Goal: Task Accomplishment & Management: Manage account settings

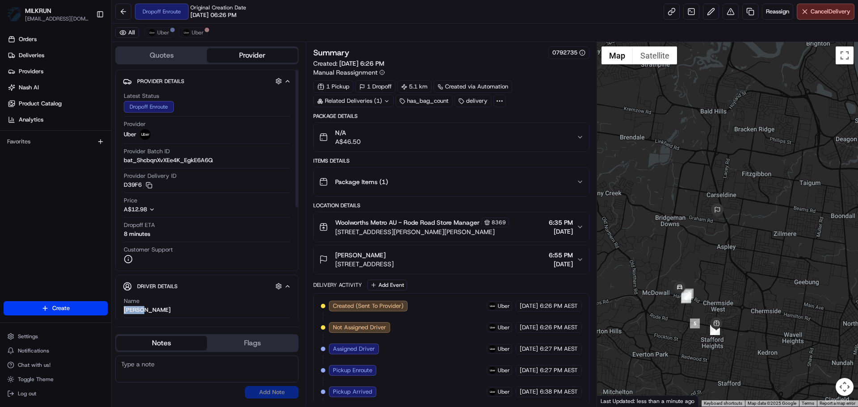
drag, startPoint x: 143, startPoint y: 310, endPoint x: 124, endPoint y: 310, distance: 18.8
click at [124, 308] on div "JUAN L." at bounding box center [147, 310] width 47 height 8
click at [124, 310] on div "JUAN L." at bounding box center [147, 310] width 47 height 8
click at [125, 310] on div "JUAN L." at bounding box center [147, 310] width 47 height 8
click at [125, 311] on div "Name JUAN L. Pickup Phone Number +61 480 020 263 ext. 47637362 Dropoff Phone Nu…" at bounding box center [207, 405] width 168 height 224
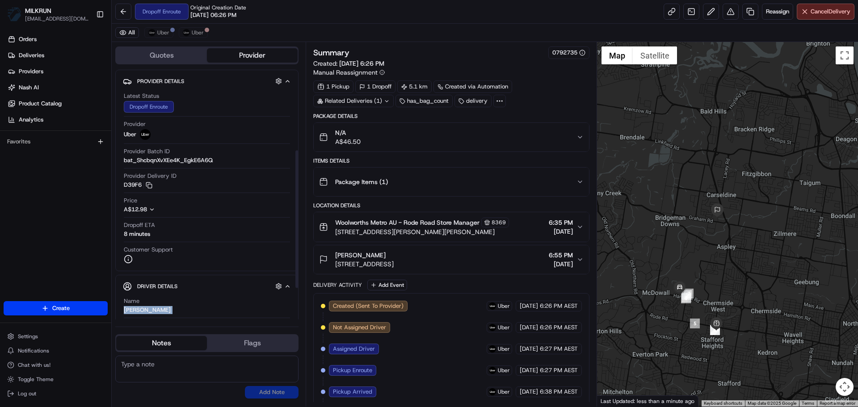
scroll to position [146, 0]
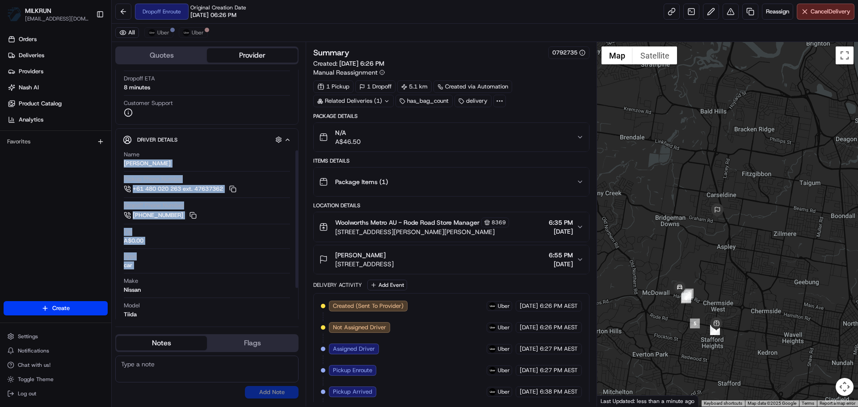
click at [154, 162] on div "Name JUAN L." at bounding box center [207, 159] width 166 height 17
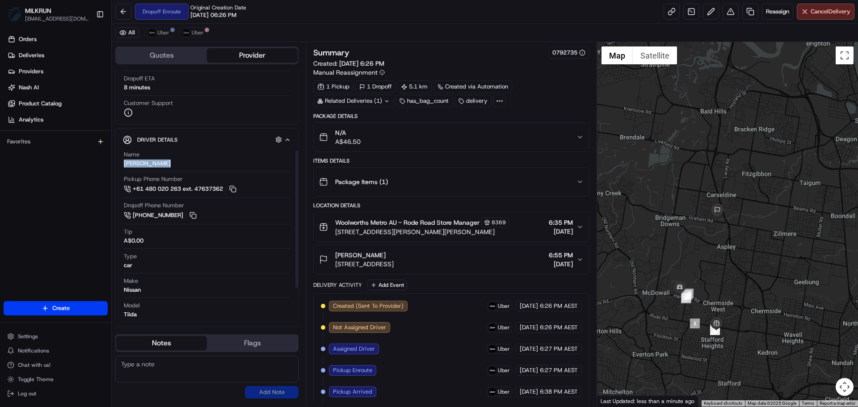
click at [154, 162] on div "Name JUAN L." at bounding box center [207, 159] width 166 height 17
click at [151, 163] on div "Name JUAN L." at bounding box center [207, 159] width 166 height 17
drag, startPoint x: 156, startPoint y: 163, endPoint x: 117, endPoint y: 162, distance: 38.4
click at [117, 162] on div "Driver Details Hidden ( 5 ) Name JUAN L. Pickup Phone Number +61 480 020 263 ex…" at bounding box center [206, 251] width 183 height 247
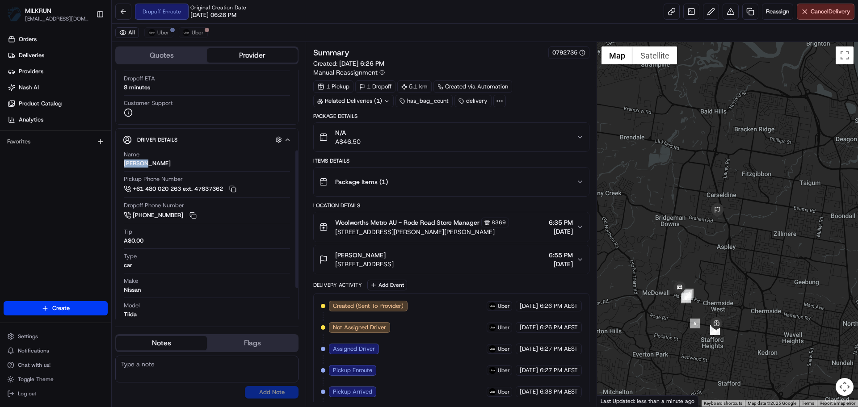
copy div "JUAN L."
drag, startPoint x: 58, startPoint y: 53, endPoint x: 75, endPoint y: 50, distance: 17.3
click at [58, 54] on link "Deliveries" at bounding box center [58, 55] width 108 height 14
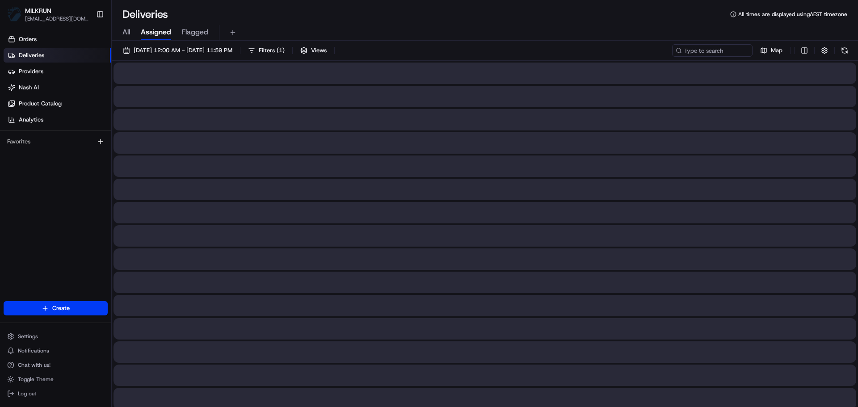
click at [121, 30] on div "All Assigned Flagged" at bounding box center [485, 33] width 746 height 16
click at [121, 31] on div "All Assigned Flagged" at bounding box center [485, 33] width 746 height 16
click at [123, 32] on span "All" at bounding box center [126, 32] width 8 height 11
click at [703, 50] on input at bounding box center [698, 50] width 107 height 13
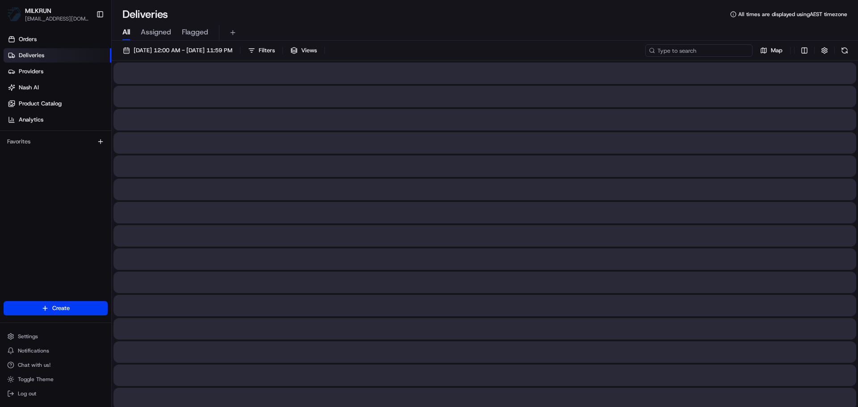
paste input "JUAN L."
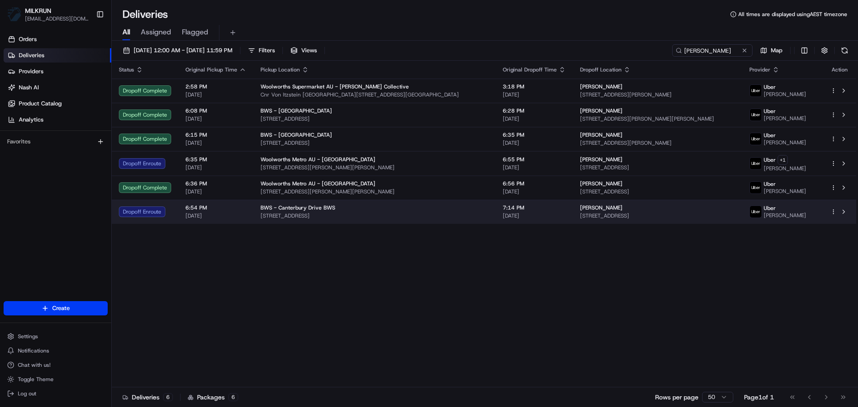
drag, startPoint x: 288, startPoint y: 264, endPoint x: 240, endPoint y: 205, distance: 76.6
click at [289, 264] on div "Status Original Pickup Time Pickup Location Original Dropoff Time Dropoff Locat…" at bounding box center [484, 224] width 744 height 326
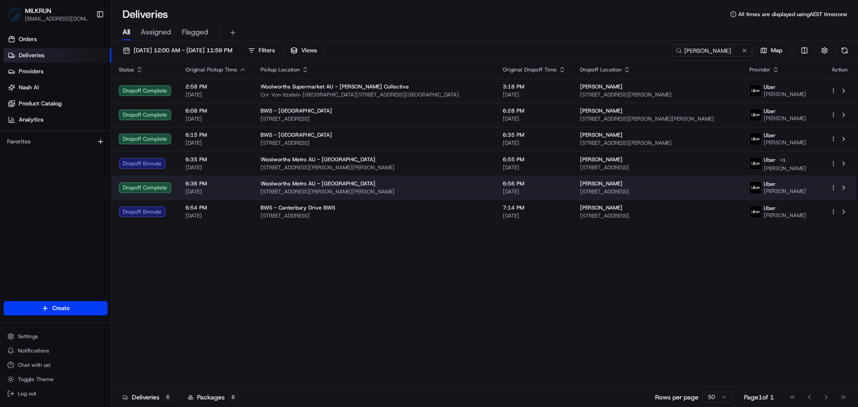
click at [661, 177] on td "George young 3/421 Trouts Rd, Chermside West, QLD 4032, AU" at bounding box center [657, 188] width 169 height 24
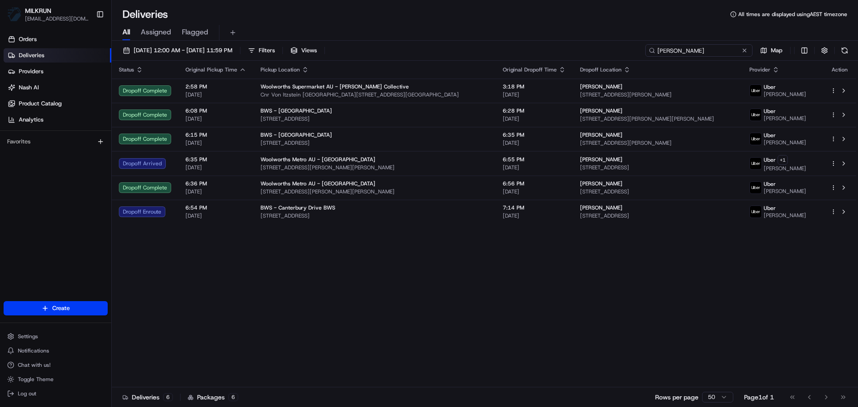
click at [709, 53] on input "JUAN L." at bounding box center [698, 50] width 107 height 13
paste input "[PERSON_NAME]"
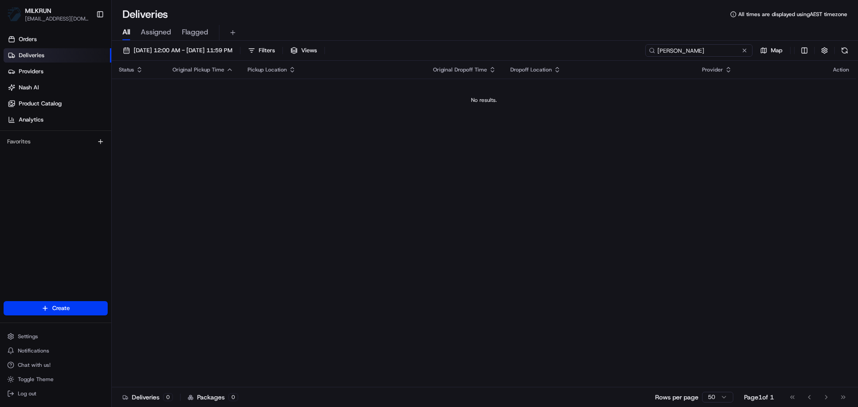
drag, startPoint x: 715, startPoint y: 50, endPoint x: 682, endPoint y: 52, distance: 32.7
click at [682, 52] on input "[PERSON_NAME]" at bounding box center [698, 50] width 107 height 13
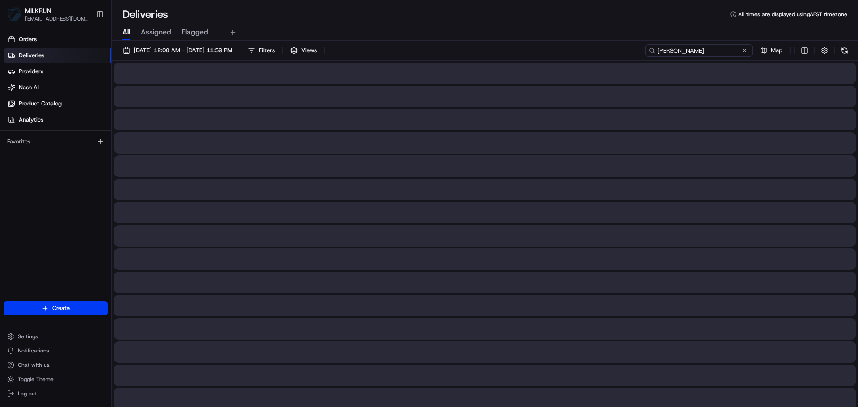
type input "[PERSON_NAME]"
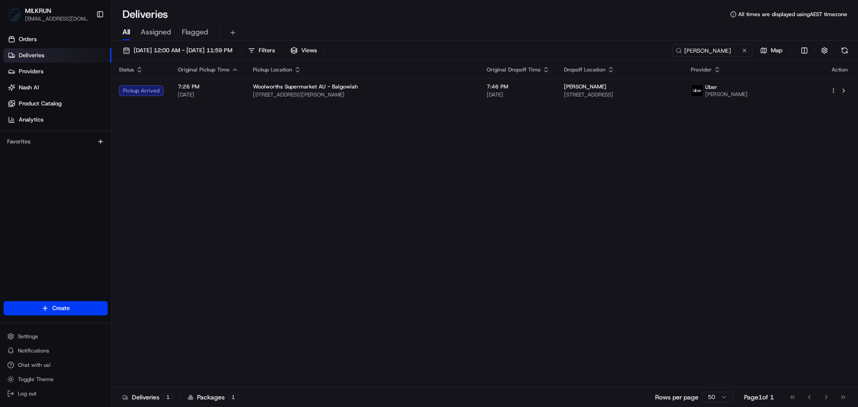
click at [334, 78] on th "Pickup Location" at bounding box center [363, 70] width 234 height 18
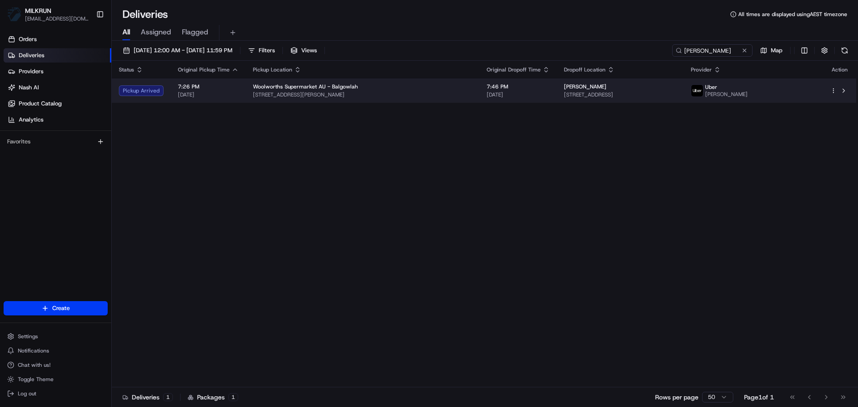
click at [334, 87] on span "Woolworths Supermarket AU - Balgowlah" at bounding box center [305, 86] width 105 height 7
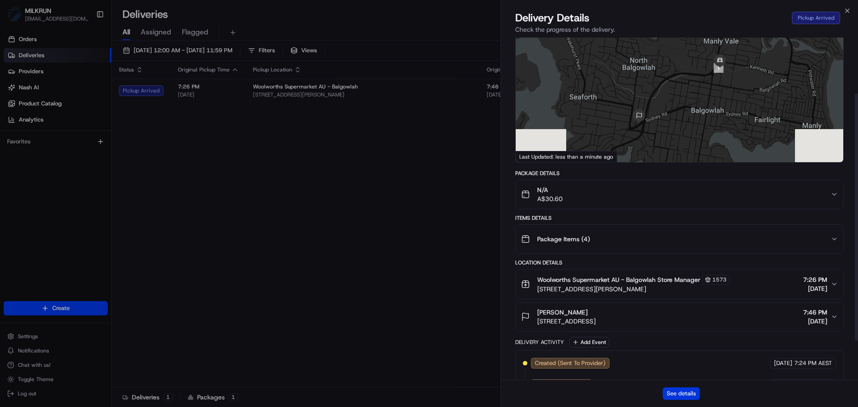
scroll to position [42, 0]
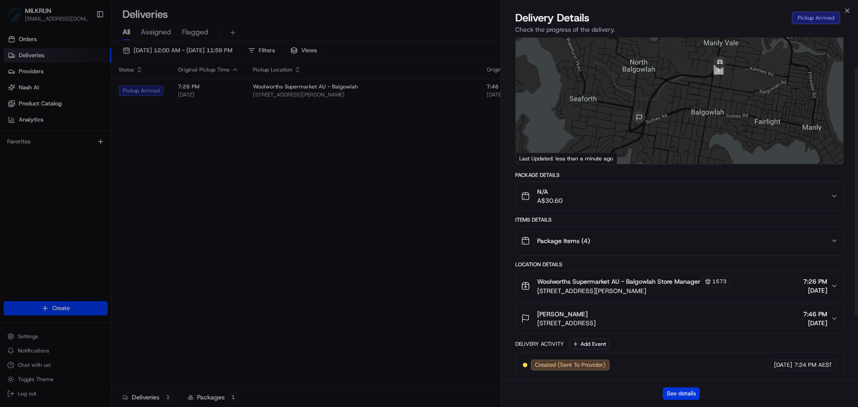
click at [685, 390] on button "See details" at bounding box center [680, 393] width 37 height 13
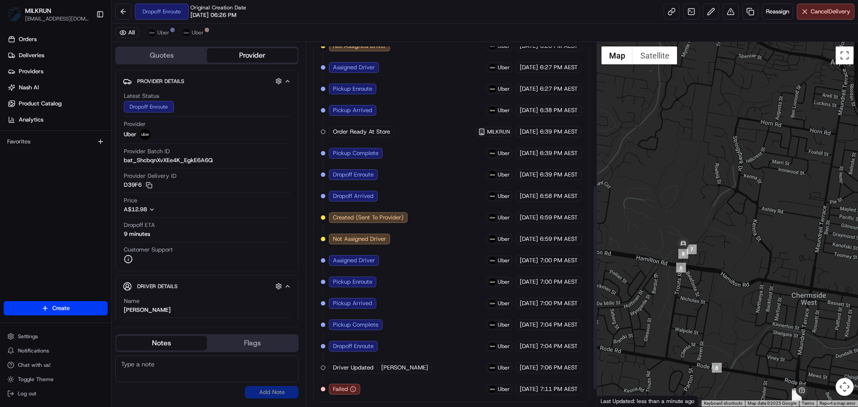
drag, startPoint x: 469, startPoint y: 348, endPoint x: 467, endPoint y: 381, distance: 32.7
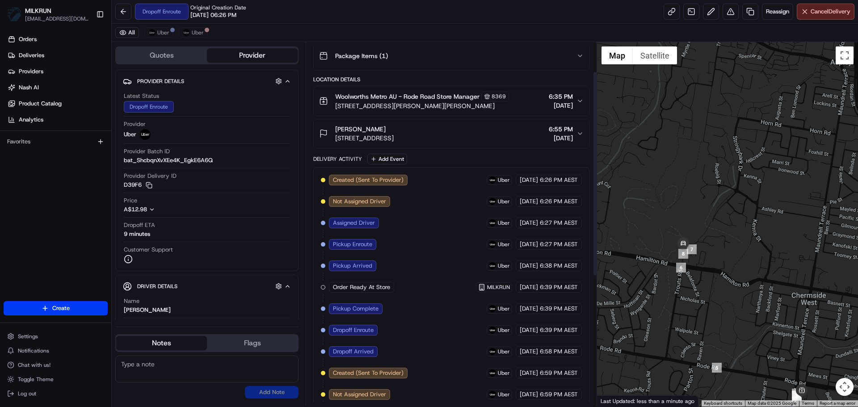
drag, startPoint x: 450, startPoint y: 304, endPoint x: 454, endPoint y: 415, distance: 111.7
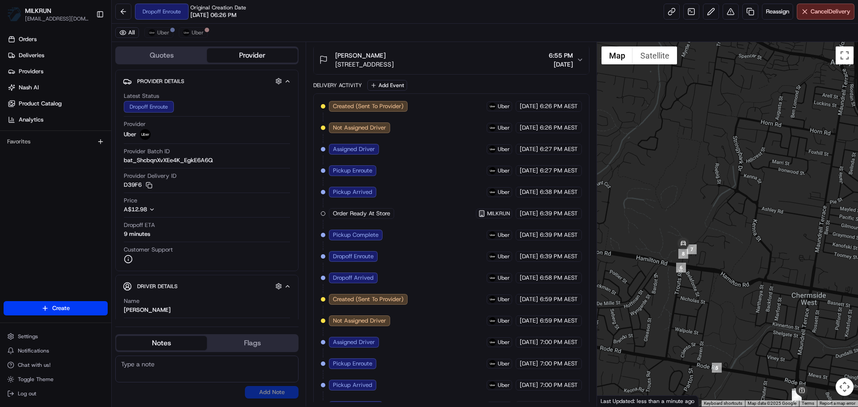
scroll to position [281, 0]
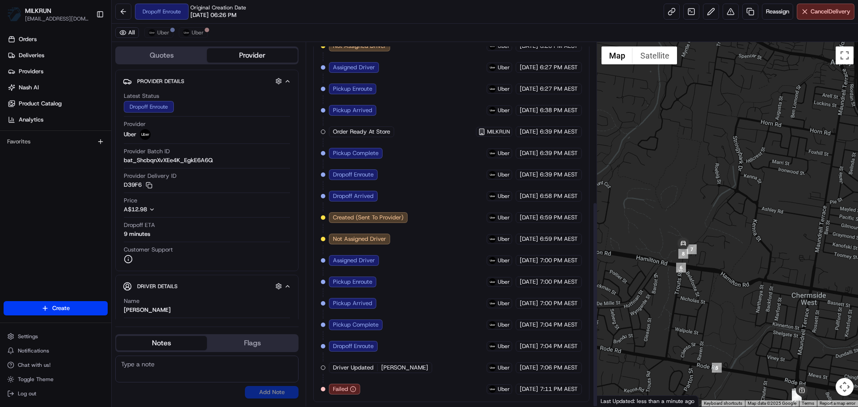
drag, startPoint x: 495, startPoint y: 220, endPoint x: 490, endPoint y: 305, distance: 85.9
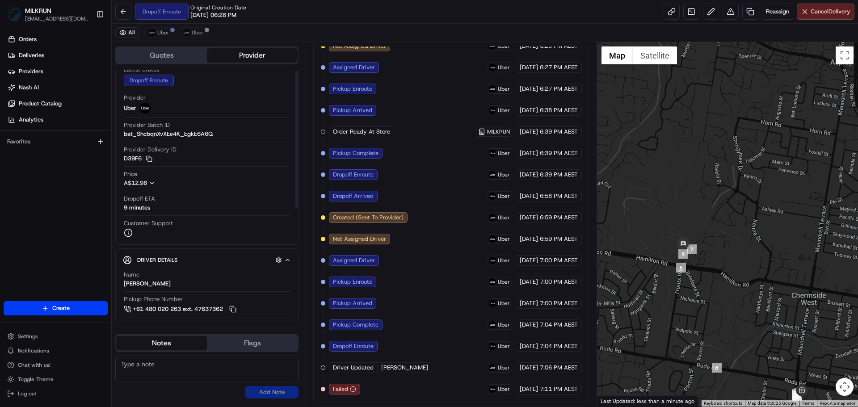
scroll to position [0, 0]
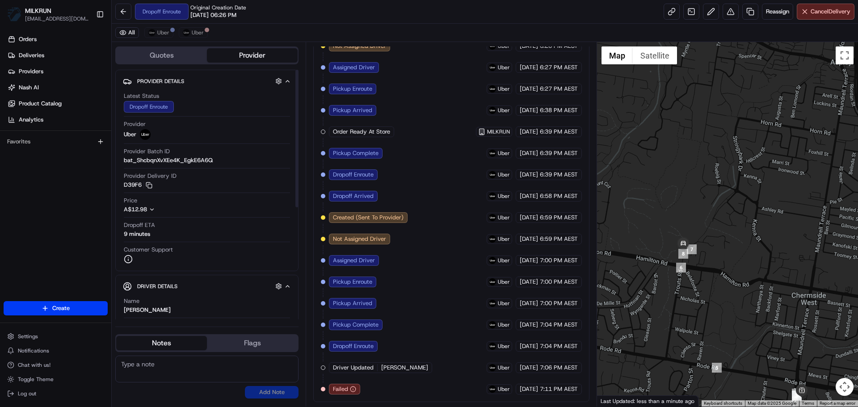
drag, startPoint x: 343, startPoint y: 224, endPoint x: 364, endPoint y: 364, distance: 141.7
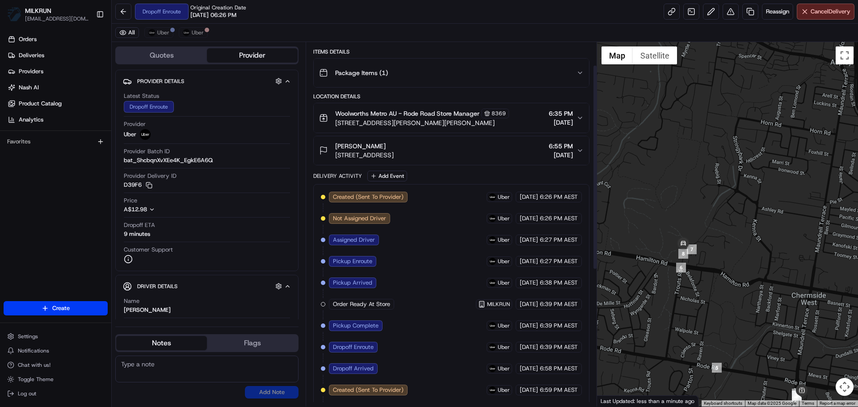
drag, startPoint x: 463, startPoint y: 279, endPoint x: 464, endPoint y: 380, distance: 100.9
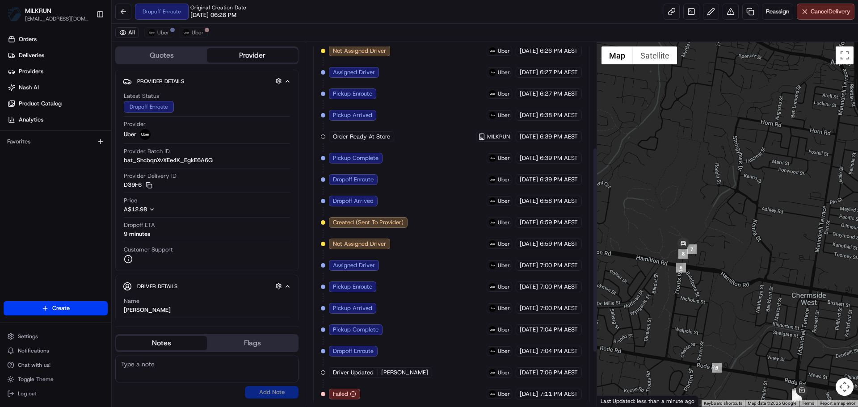
drag, startPoint x: 465, startPoint y: 282, endPoint x: 464, endPoint y: 337, distance: 54.5
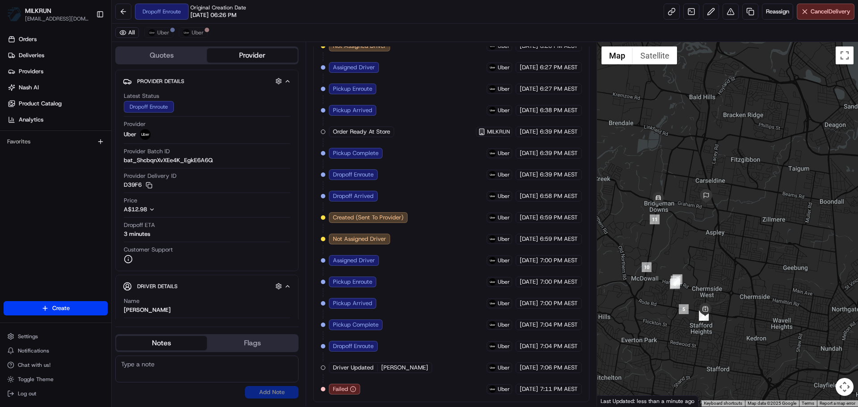
click at [667, 214] on div at bounding box center [727, 224] width 261 height 364
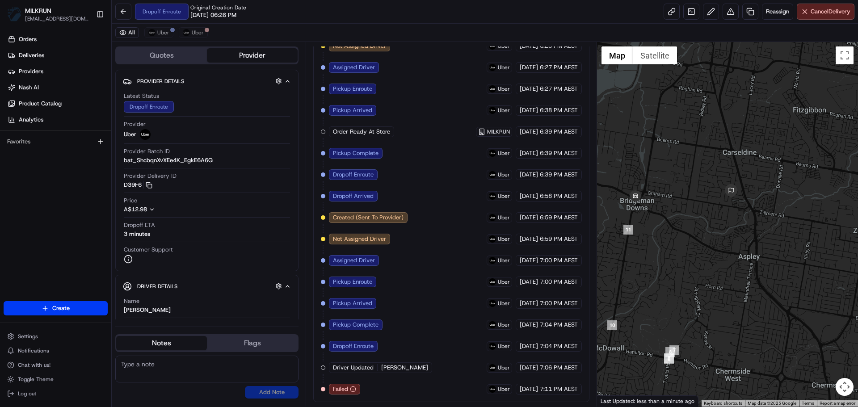
drag, startPoint x: 676, startPoint y: 209, endPoint x: 657, endPoint y: 217, distance: 20.5
click at [657, 217] on div at bounding box center [727, 224] width 261 height 364
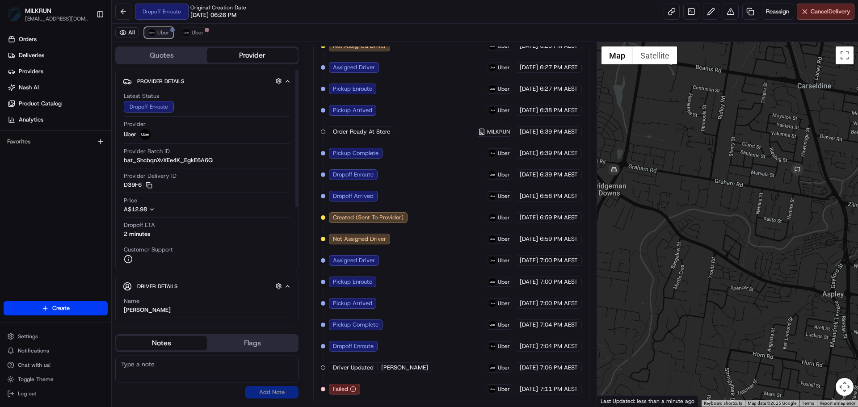
click at [163, 33] on span "Uber" at bounding box center [163, 32] width 12 height 7
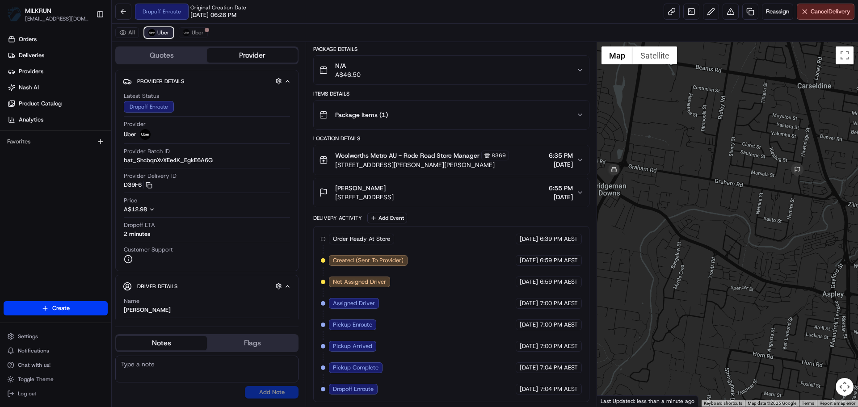
scroll to position [67, 0]
drag, startPoint x: 464, startPoint y: 253, endPoint x: 452, endPoint y: 310, distance: 58.9
click at [190, 32] on button "Uber" at bounding box center [193, 32] width 29 height 11
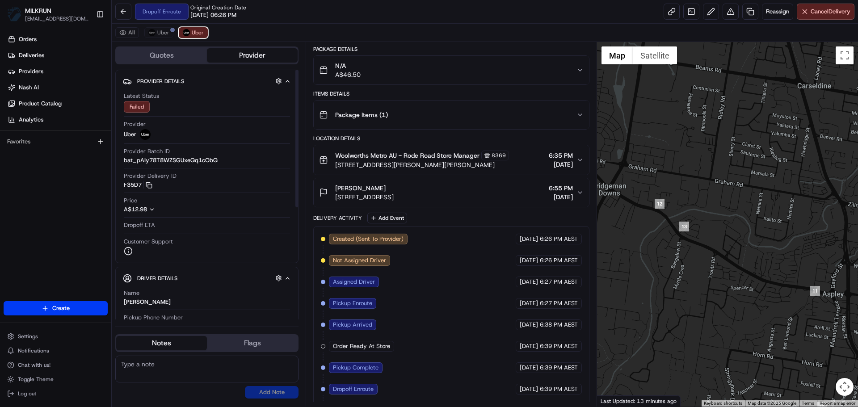
scroll to position [131, 0]
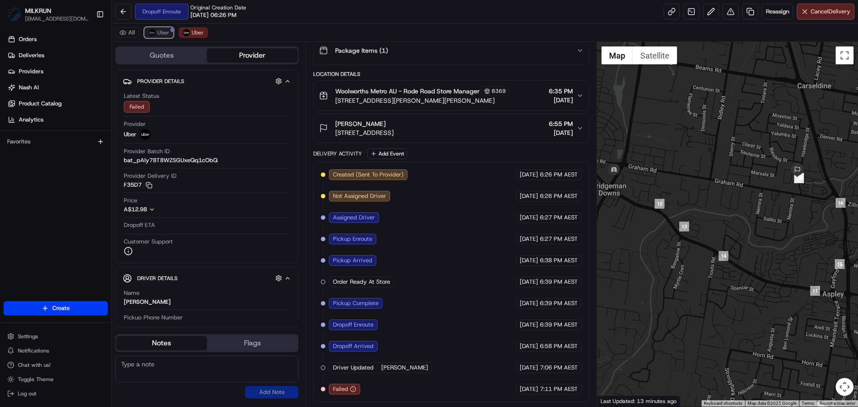
click at [167, 32] on span "Uber" at bounding box center [163, 32] width 12 height 7
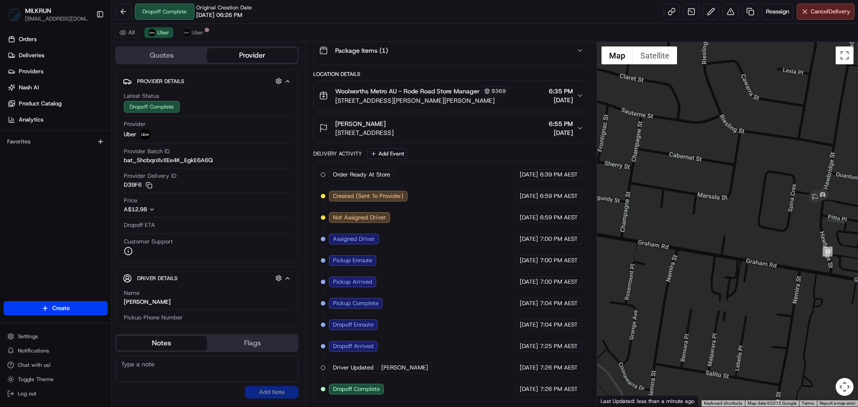
drag, startPoint x: 773, startPoint y: 273, endPoint x: 686, endPoint y: 289, distance: 88.1
click at [686, 289] on div at bounding box center [727, 224] width 261 height 364
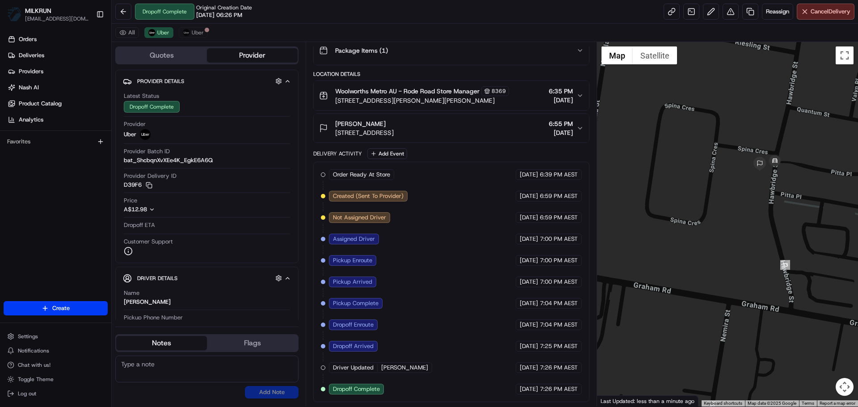
drag, startPoint x: 738, startPoint y: 197, endPoint x: 703, endPoint y: 196, distance: 34.4
click at [734, 199] on div at bounding box center [727, 224] width 261 height 364
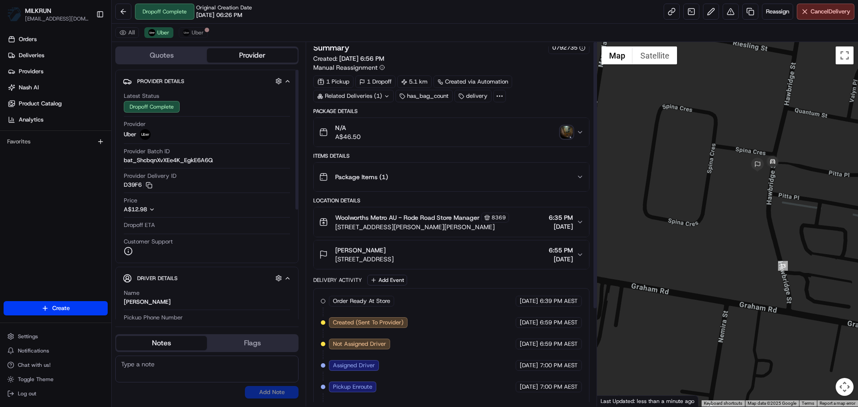
scroll to position [0, 0]
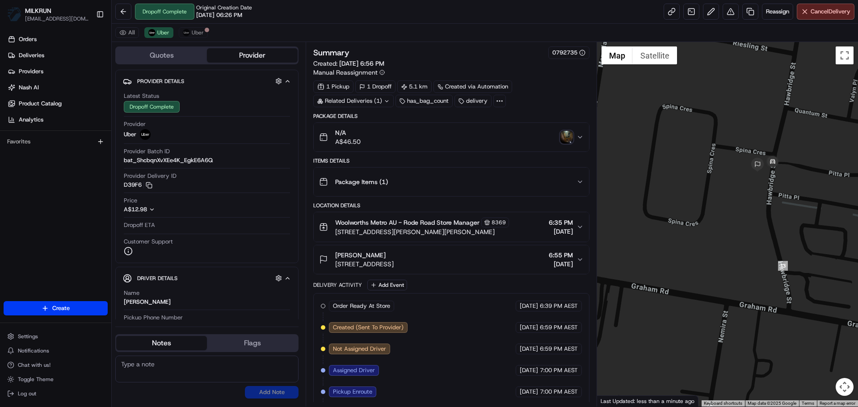
click at [561, 140] on img "button" at bounding box center [566, 137] width 13 height 13
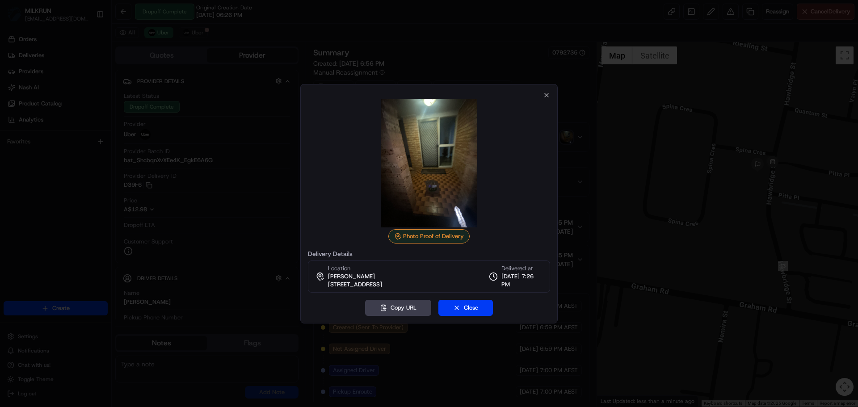
click at [455, 167] on img at bounding box center [428, 163] width 129 height 129
click at [252, 199] on div at bounding box center [429, 203] width 858 height 407
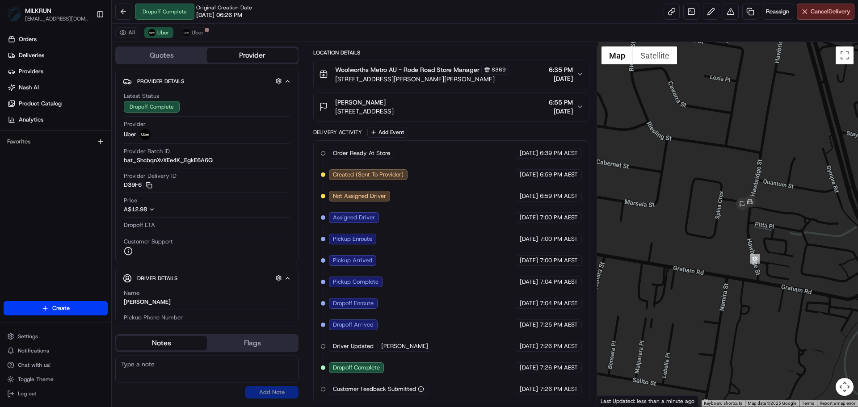
scroll to position [164, 0]
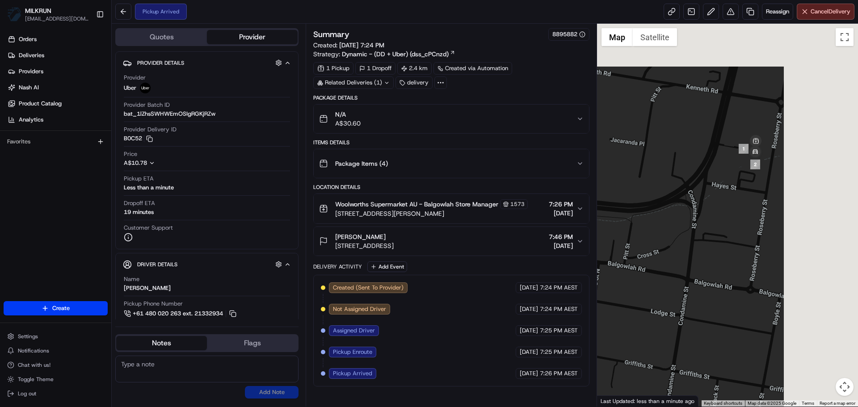
drag, startPoint x: 683, startPoint y: 212, endPoint x: 475, endPoint y: 291, distance: 222.6
click at [477, 290] on div "Quotes Provider Provider Details Hidden ( 1 ) Provider Uber Provider Batch ID b…" at bounding box center [485, 215] width 746 height 383
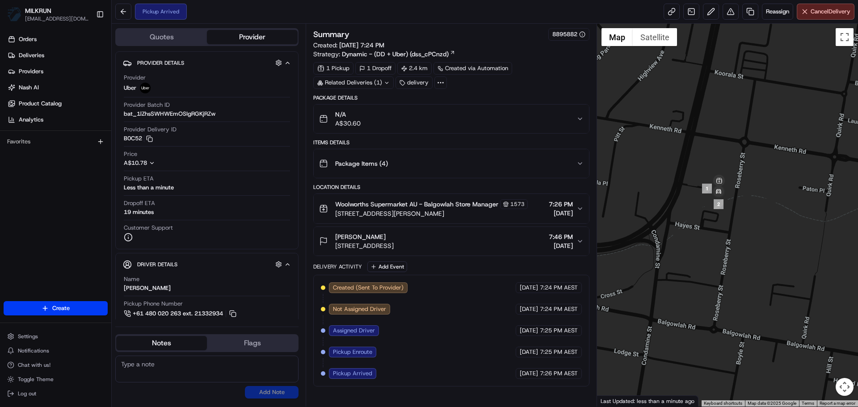
drag, startPoint x: 737, startPoint y: 144, endPoint x: 720, endPoint y: 142, distance: 18.0
click at [711, 160] on div at bounding box center [727, 215] width 261 height 383
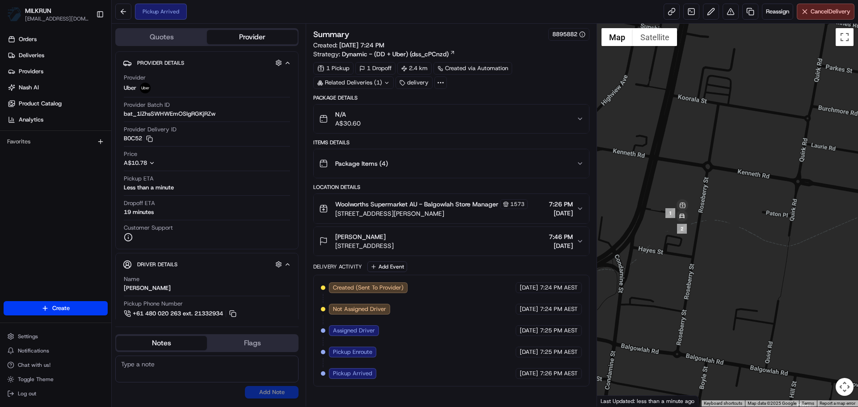
click at [818, 0] on div "Pickup Arrived Reassign Cancel Delivery" at bounding box center [485, 12] width 746 height 24
click at [815, 12] on span "Cancel Delivery" at bounding box center [830, 12] width 40 height 8
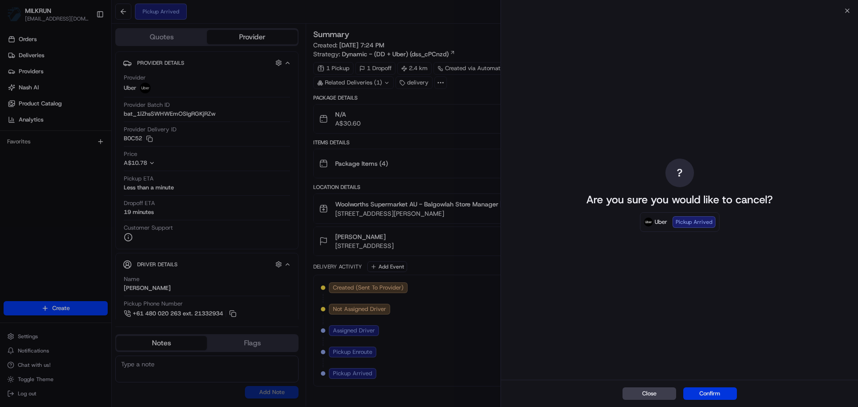
click at [727, 391] on button "Confirm" at bounding box center [710, 393] width 54 height 13
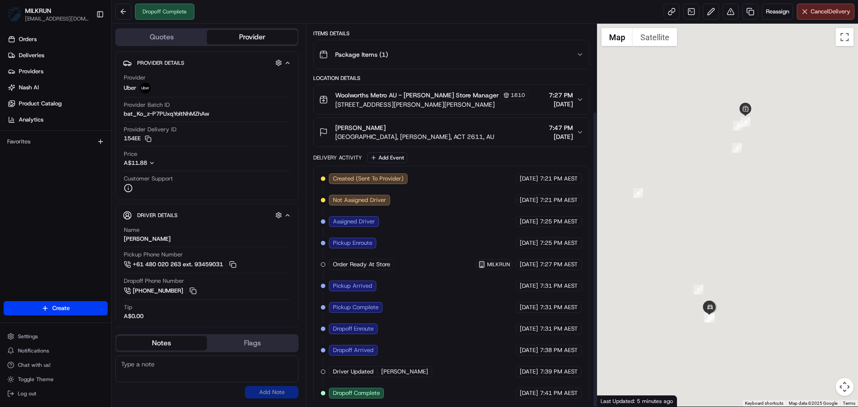
scroll to position [113, 0]
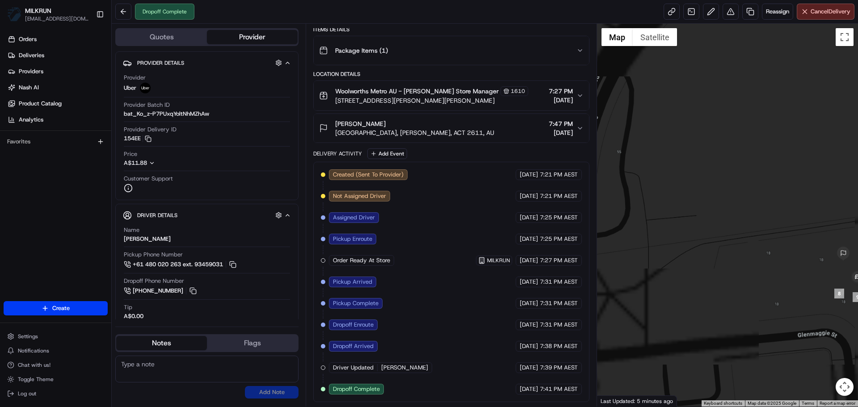
drag, startPoint x: 728, startPoint y: 302, endPoint x: 681, endPoint y: 296, distance: 47.7
click at [681, 296] on div at bounding box center [727, 215] width 261 height 383
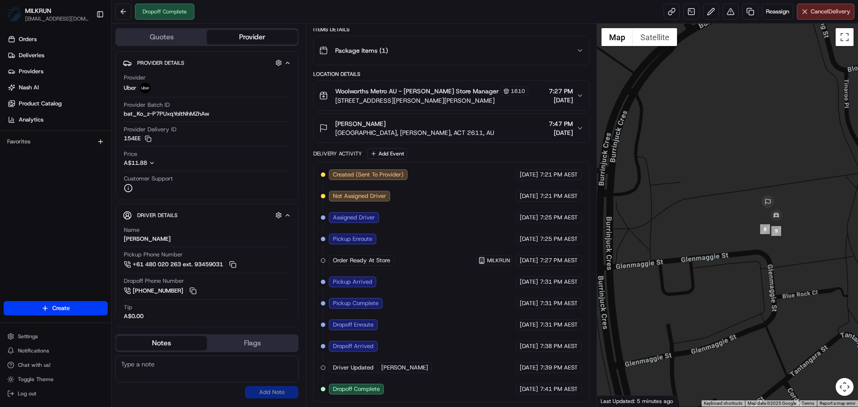
drag, startPoint x: 734, startPoint y: 249, endPoint x: 730, endPoint y: 246, distance: 4.8
click at [730, 246] on div at bounding box center [727, 215] width 261 height 383
click at [458, 131] on div "Jade Ingram Minos Village, Duffy, ACT 2611, AU 7:47 PM 20/08/2025" at bounding box center [447, 128] width 257 height 18
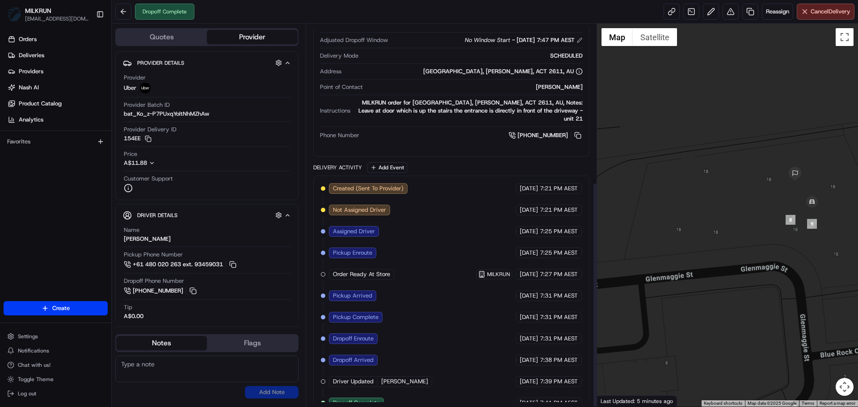
scroll to position [268, 0]
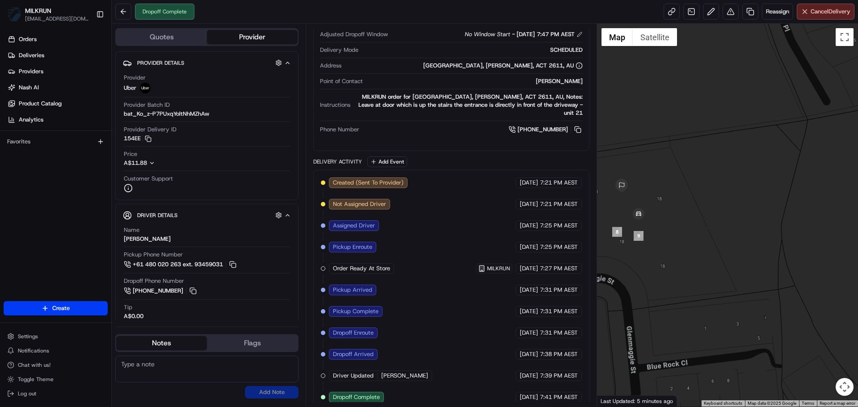
drag, startPoint x: 789, startPoint y: 240, endPoint x: 617, endPoint y: 252, distance: 171.9
click at [617, 252] on div at bounding box center [727, 215] width 261 height 383
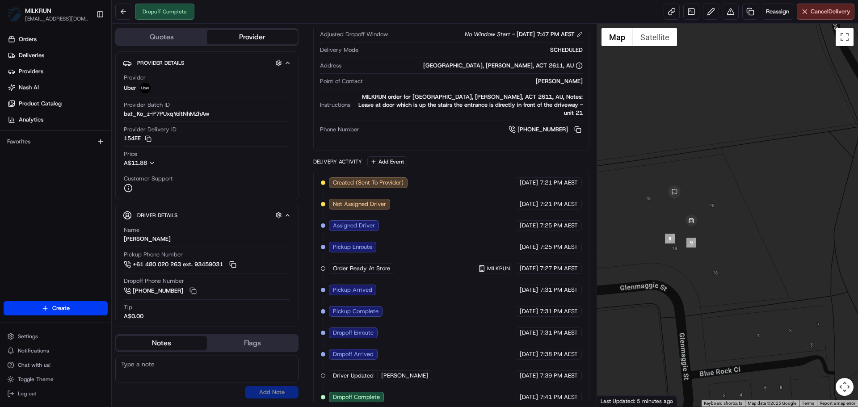
drag, startPoint x: 664, startPoint y: 225, endPoint x: 693, endPoint y: 227, distance: 29.1
click at [693, 227] on img at bounding box center [691, 221] width 18 height 18
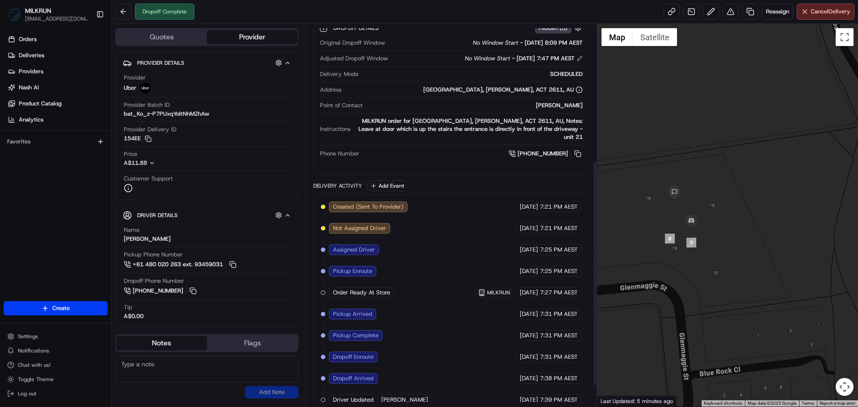
scroll to position [224, 0]
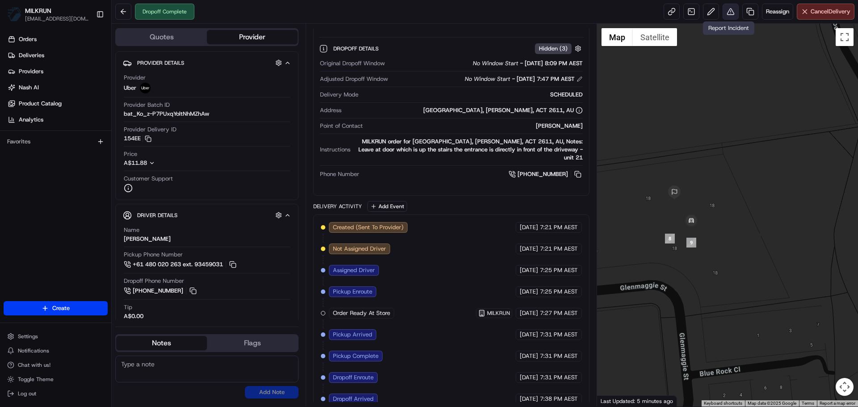
click at [725, 11] on button at bounding box center [730, 12] width 16 height 16
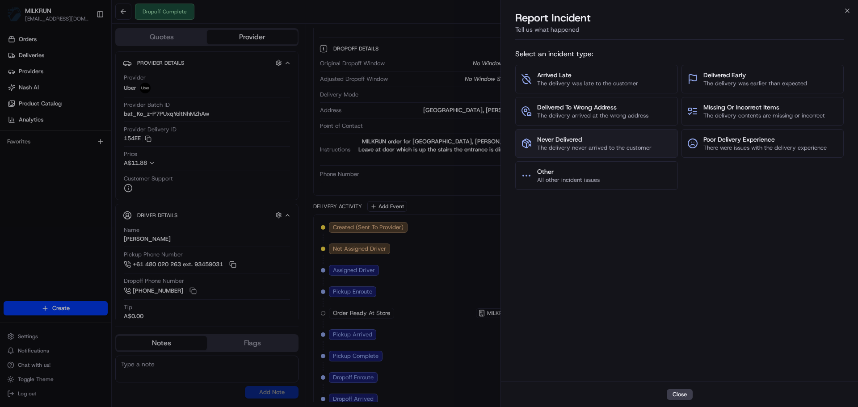
click at [601, 146] on span "The delivery never arrived to the customer" at bounding box center [594, 148] width 114 height 8
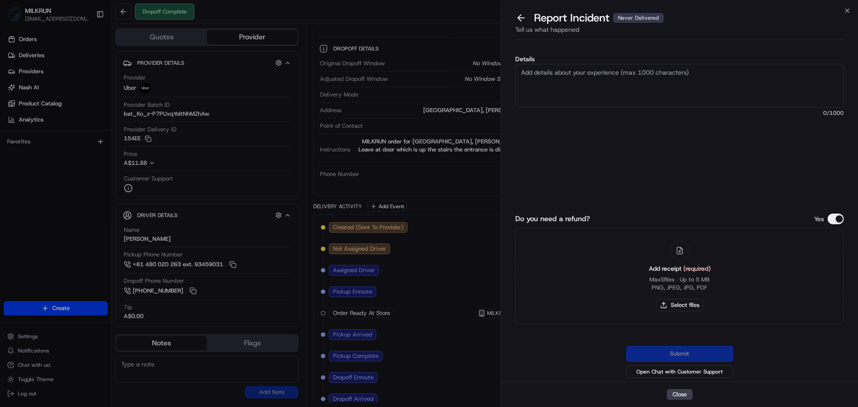
click at [507, 76] on div "Details 0 /1000 Do you need a refund? Yes Add receipt (required) Max 5 files ∙ …" at bounding box center [679, 212] width 357 height 338
click at [673, 92] on textarea "Details" at bounding box center [679, 86] width 328 height 44
paste textarea "Customer didn't receive order - uber support advised eligible to request billin…"
type textarea "Customer didn't receive order - uber support advised eligible to request billin…"
click at [670, 305] on button "Select files" at bounding box center [679, 305] width 47 height 13
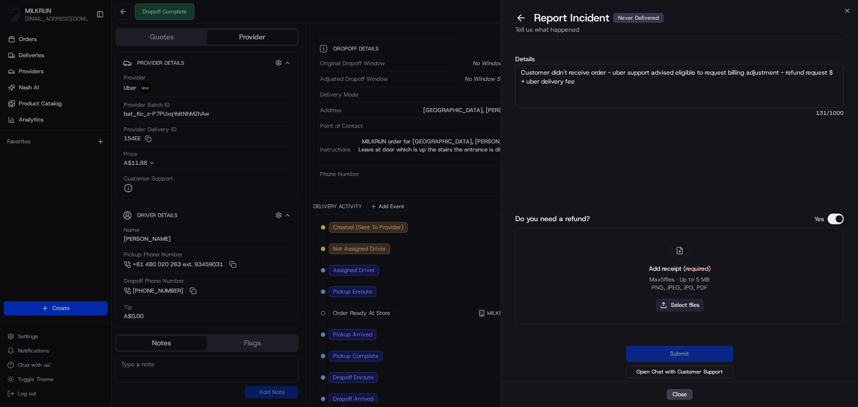
type input "C:\fakepath\Screenshot 2025-08-20 194924.png"
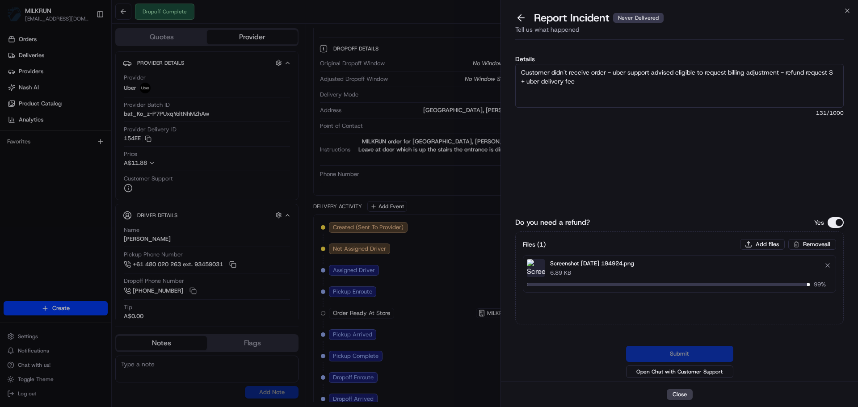
click at [687, 76] on textarea "Customer didn't receive order - uber support advised eligible to request billin…" at bounding box center [679, 86] width 328 height 44
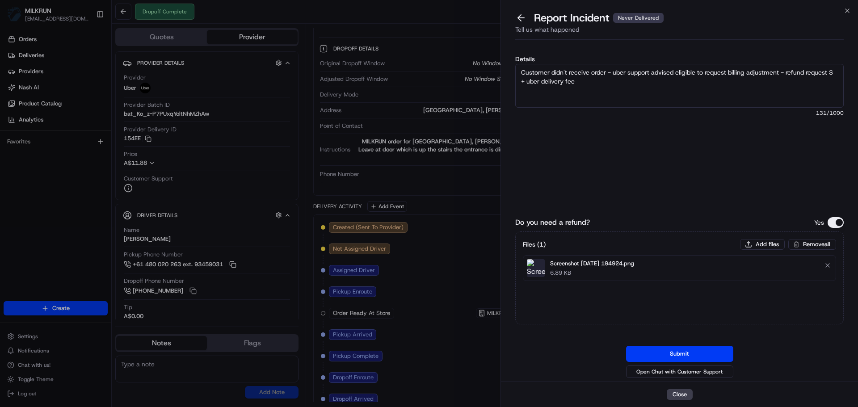
click at [826, 73] on textarea "Customer didn't receive order - uber support advised eligible to request billin…" at bounding box center [679, 86] width 328 height 44
click at [737, 88] on textarea "Customer didn't receive order - uber support advised eligible to request billin…" at bounding box center [679, 86] width 328 height 44
click at [800, 66] on textarea "Customer didn't receive order - uber support advised eligible to request billin…" at bounding box center [679, 86] width 328 height 44
click at [837, 74] on textarea "Customer didn't receive order - uber support advised eligible to request billin…" at bounding box center [679, 86] width 328 height 44
click at [530, 82] on textarea "Customer didn't receive order - uber support advised eligible to request billin…" at bounding box center [679, 86] width 328 height 44
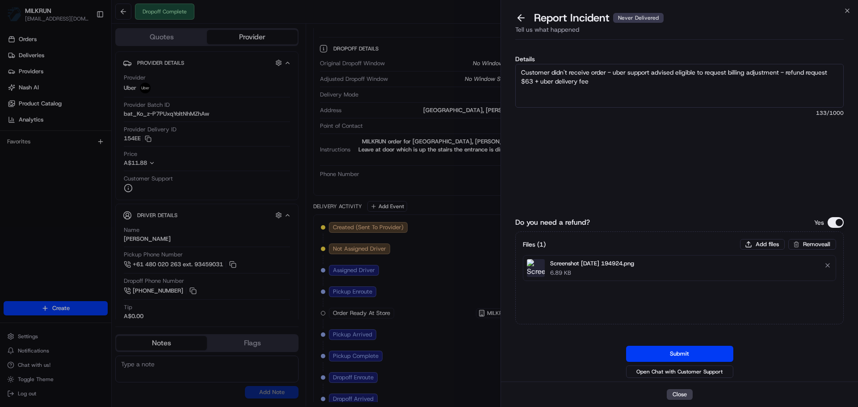
click at [534, 83] on textarea "Customer didn't receive order - uber support advised eligible to request billin…" at bounding box center [679, 86] width 328 height 44
click at [625, 105] on textarea "Customer didn't receive order - uber support advised eligible to request billin…" at bounding box center [679, 86] width 328 height 44
click at [625, 102] on textarea "Customer didn't receive order - uber support advised eligible to request billin…" at bounding box center [679, 86] width 328 height 44
type textarea "Customer didn't receive order - uber support advised eligible to request billin…"
click at [631, 150] on div "Details Customer didn't receive order - uber support advised eligible to reques…" at bounding box center [679, 121] width 328 height 130
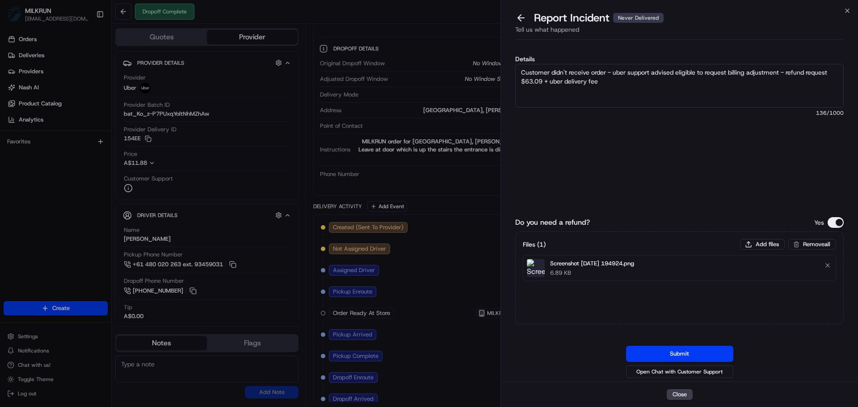
click at [662, 102] on textarea "Customer didn't receive order - uber support advised eligible to request billin…" at bounding box center [679, 86] width 328 height 44
drag, startPoint x: 603, startPoint y: 71, endPoint x: 590, endPoint y: 96, distance: 28.8
click at [590, 96] on textarea "Customer didn't receive order - uber support advised eligible to request billin…" at bounding box center [679, 86] width 328 height 44
click at [593, 97] on textarea "Customer didn't receive order - uber support advised eligible to request billin…" at bounding box center [679, 86] width 328 height 44
drag, startPoint x: 598, startPoint y: 87, endPoint x: 473, endPoint y: 50, distance: 130.6
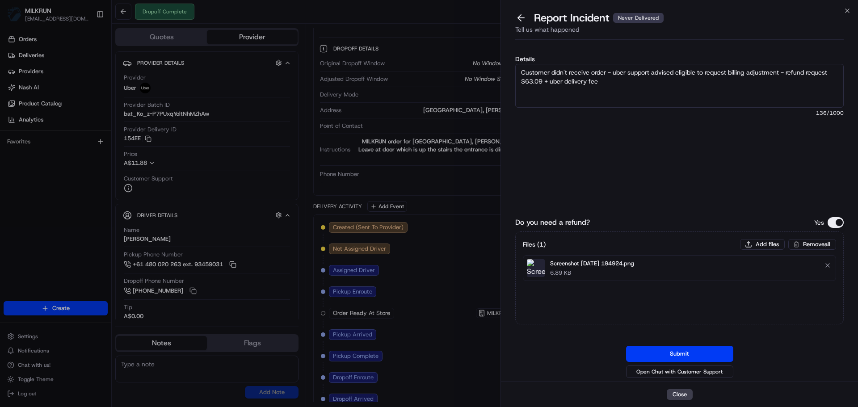
click at [473, 50] on body "MILKRUN ashadid1@woolworths.com.au Toggle Sidebar Orders Deliveries Providers N…" at bounding box center [429, 203] width 858 height 407
click at [538, 81] on textarea "Customer didn't receive order - uber support advised eligible to request billin…" at bounding box center [679, 86] width 328 height 44
click at [573, 70] on textarea "Customer didn't receive order - uber support advised eligible to request billin…" at bounding box center [679, 86] width 328 height 44
click at [598, 68] on textarea "Customer didn't receive order - uber support advised eligible to request billin…" at bounding box center [679, 86] width 328 height 44
click at [603, 75] on textarea "Customer didn't receive order - uber support advised eligible to request billin…" at bounding box center [679, 86] width 328 height 44
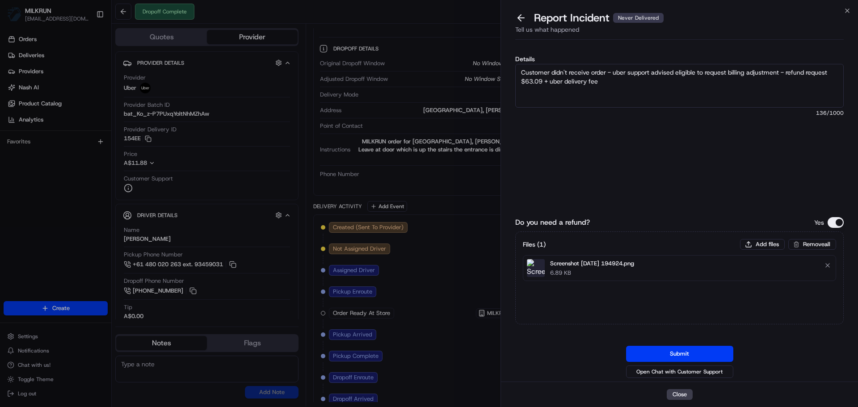
drag, startPoint x: 636, startPoint y: 88, endPoint x: 705, endPoint y: 70, distance: 71.6
click at [705, 70] on textarea "Customer didn't receive order - uber support advised eligible to request billin…" at bounding box center [679, 86] width 328 height 44
click at [565, 61] on label "Details" at bounding box center [679, 59] width 328 height 6
click at [565, 64] on textarea "Customer didn't receive order - uber support advised eligible to request billin…" at bounding box center [679, 86] width 328 height 44
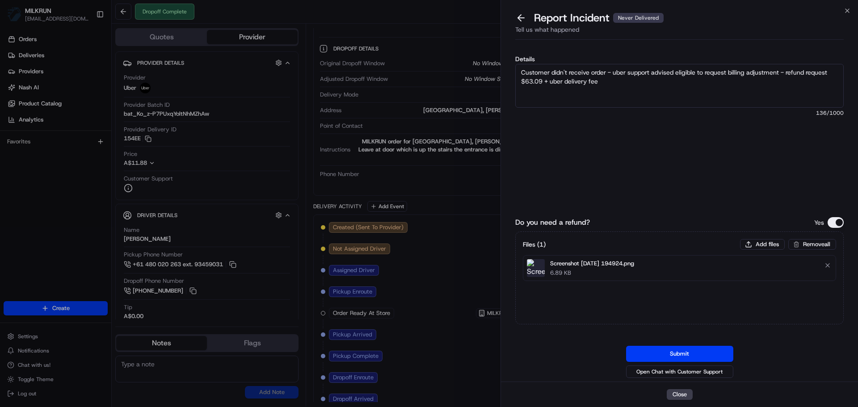
drag, startPoint x: 590, startPoint y: 77, endPoint x: 665, endPoint y: 140, distance: 97.7
click at [590, 78] on textarea "Customer didn't receive order - uber support advised eligible to request billin…" at bounding box center [679, 86] width 328 height 44
click at [673, 348] on button "Submit" at bounding box center [679, 354] width 107 height 16
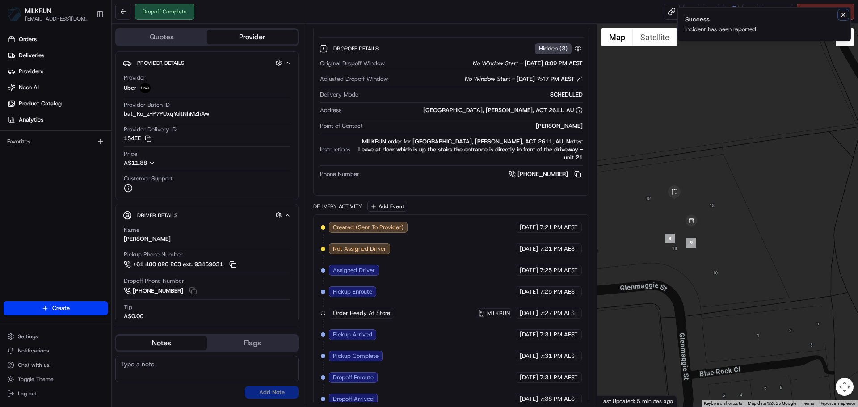
click at [841, 11] on button "Notifications (F8)" at bounding box center [842, 14] width 11 height 11
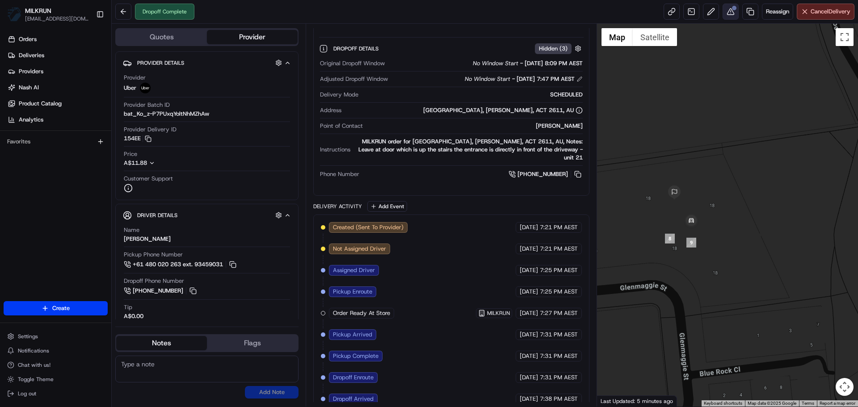
click at [724, 19] on body "MILKRUN ashadid1@woolworths.com.au Toggle Sidebar Orders Deliveries Providers N…" at bounding box center [429, 203] width 858 height 407
click at [728, 6] on button at bounding box center [730, 12] width 16 height 16
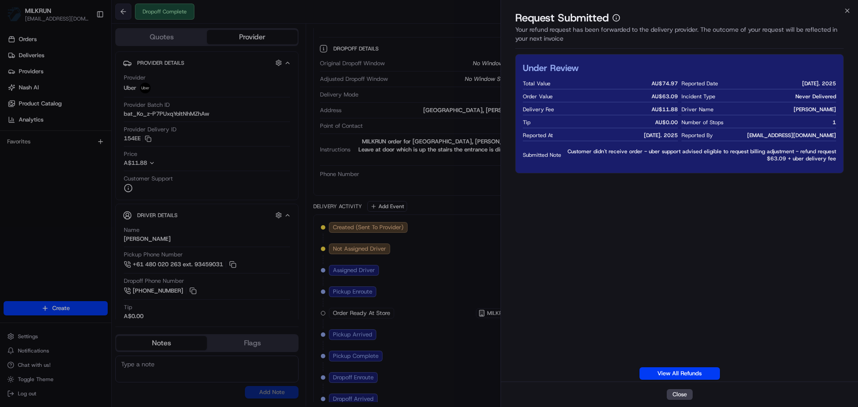
drag, startPoint x: 442, startPoint y: 264, endPoint x: 118, endPoint y: 9, distance: 411.6
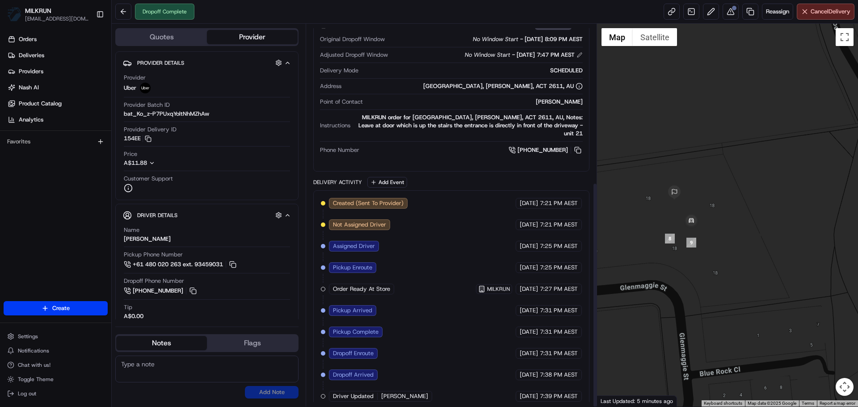
scroll to position [268, 0]
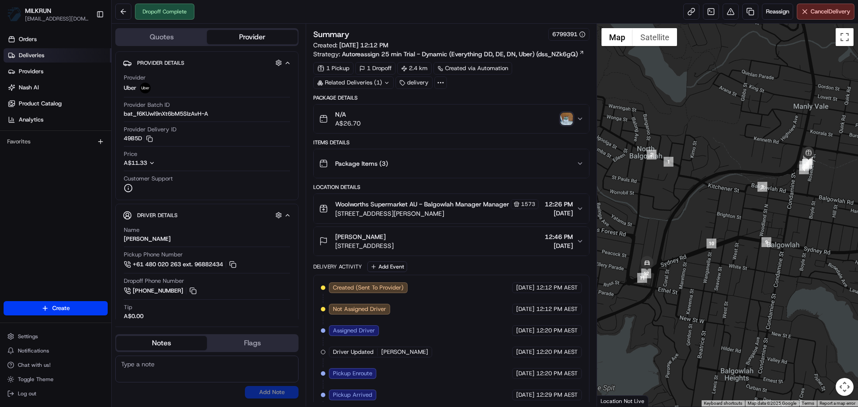
click at [51, 55] on link "Deliveries" at bounding box center [58, 55] width 108 height 14
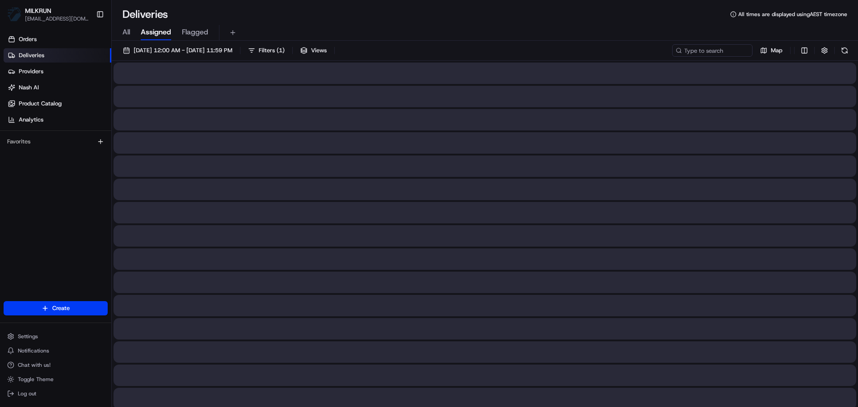
click at [132, 29] on div "All Assigned Flagged" at bounding box center [485, 33] width 746 height 16
click at [126, 31] on span "All" at bounding box center [126, 32] width 8 height 11
paste input "[PERSON_NAME]"
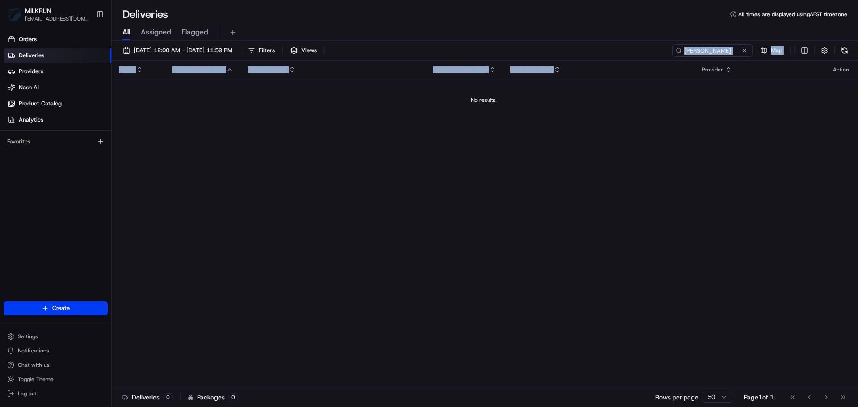
drag, startPoint x: 714, startPoint y: 60, endPoint x: 696, endPoint y: 57, distance: 17.6
click at [689, 60] on div "[DATE] 12:00 AM - [DATE] 11:59 PM Filters Views [PERSON_NAME] Map" at bounding box center [485, 52] width 746 height 17
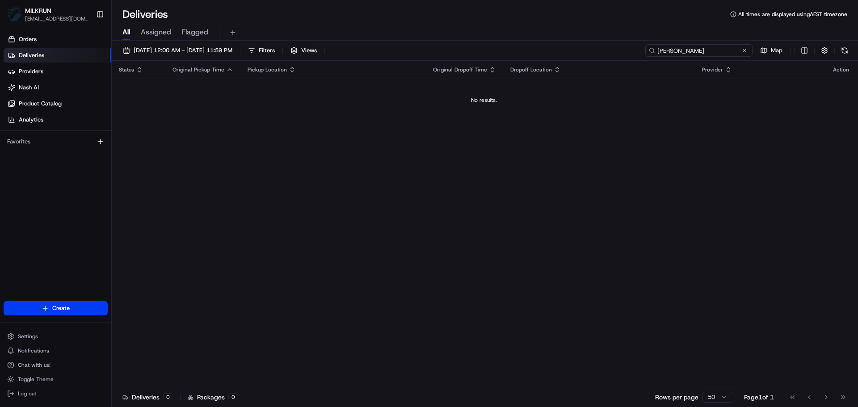
click at [717, 51] on input "[PERSON_NAME]" at bounding box center [698, 50] width 107 height 13
click at [718, 53] on input "[PERSON_NAME]" at bounding box center [698, 50] width 107 height 13
drag, startPoint x: 723, startPoint y: 53, endPoint x: 711, endPoint y: 40, distance: 17.1
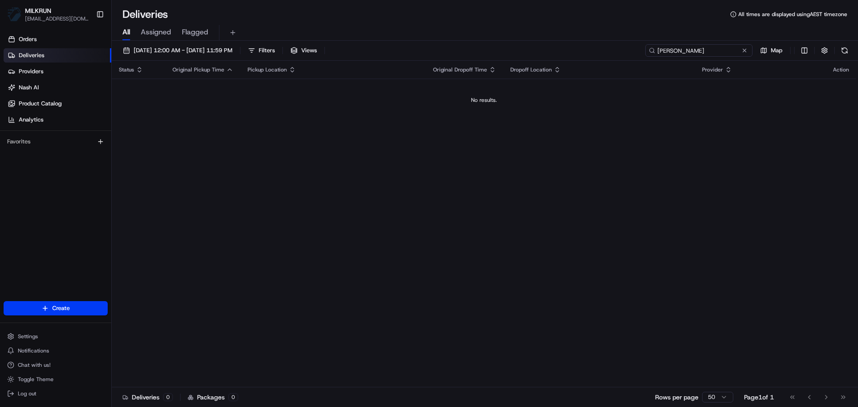
click at [688, 51] on input "[PERSON_NAME]" at bounding box center [698, 50] width 107 height 13
drag, startPoint x: 695, startPoint y: 53, endPoint x: 531, endPoint y: 61, distance: 164.6
click at [531, 61] on div "20/08/2025 12:00 AM - 20/08/2025 11:59 PM Filters Views Georgie Map Status Orig…" at bounding box center [485, 225] width 746 height 368
paste input "Georgie Morgan"
click at [698, 48] on input "Georgie Morgan" at bounding box center [698, 50] width 107 height 13
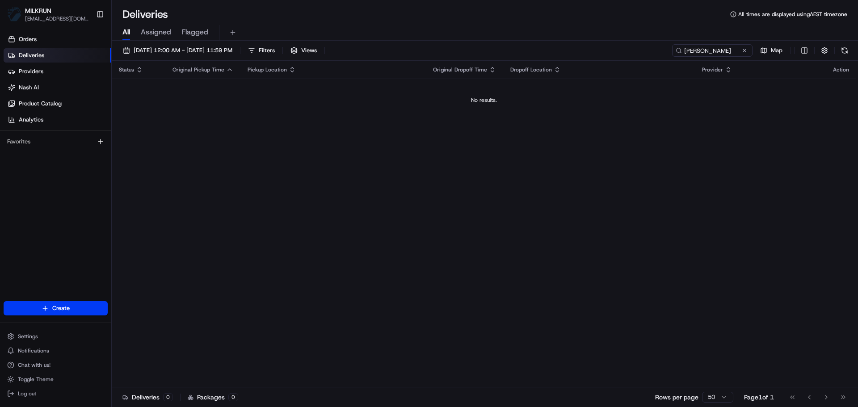
click at [693, 59] on div "20/08/2025 12:00 AM - 20/08/2025 11:59 PM Filters Views Georgie Morgan Map" at bounding box center [485, 52] width 746 height 17
click at [699, 53] on input "Georgie Morgan" at bounding box center [698, 50] width 107 height 13
paste input "102/540 Sydney Rd"
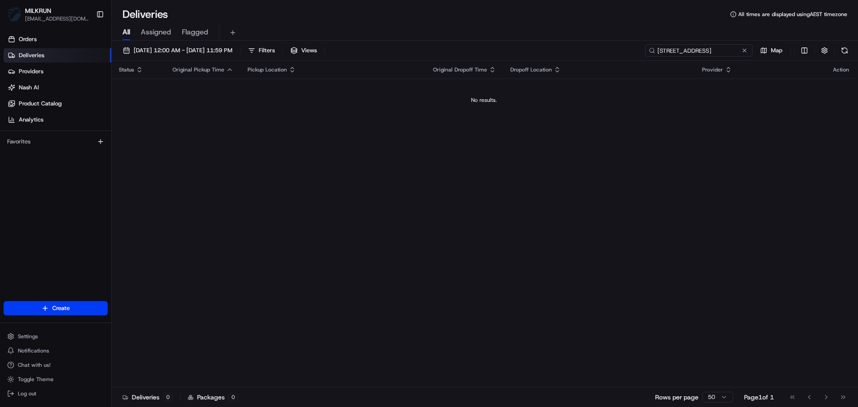
type input "102/540 Sydney Rd"
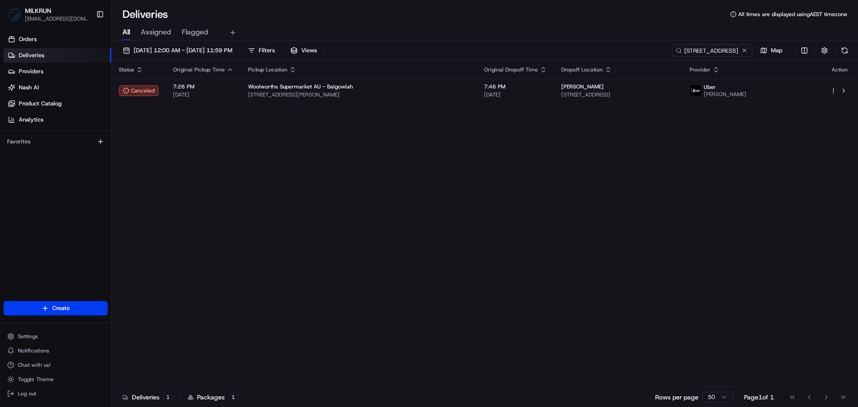
click at [432, 65] on th "Pickup Location" at bounding box center [359, 70] width 236 height 18
click at [425, 107] on div "Status Original Pickup Time Pickup Location Original Dropoff Time Dropoff Locat…" at bounding box center [484, 224] width 744 height 326
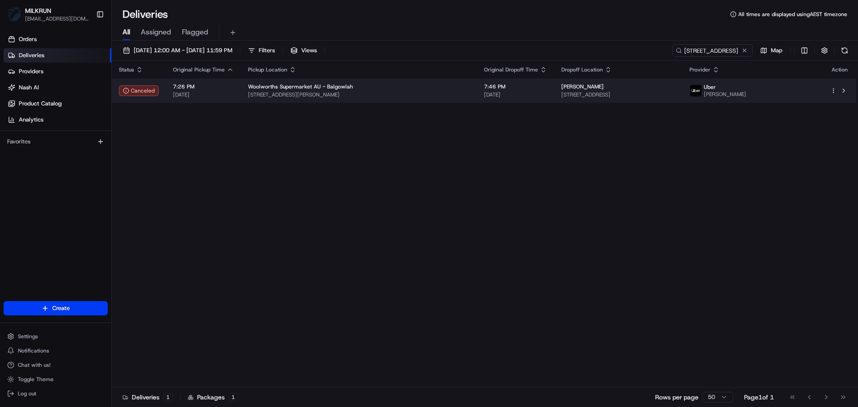
click at [442, 87] on div "Woolworths Supermarket AU - Balgowlah" at bounding box center [359, 86] width 222 height 7
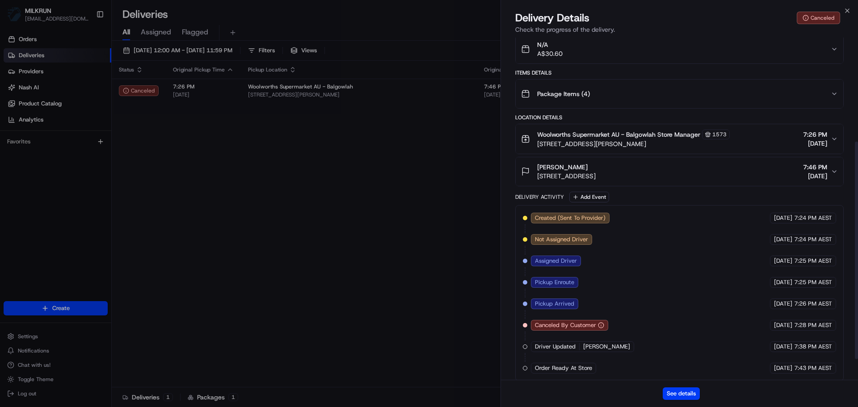
scroll to position [196, 0]
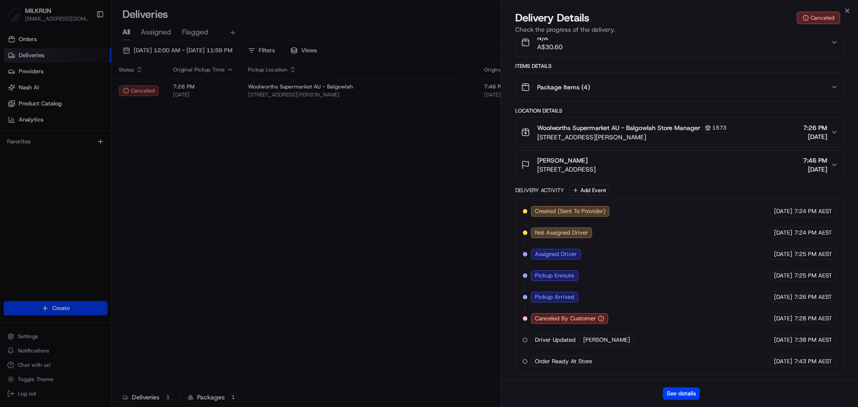
click at [685, 400] on div "See details" at bounding box center [679, 393] width 357 height 27
click at [686, 399] on button "See details" at bounding box center [680, 393] width 37 height 13
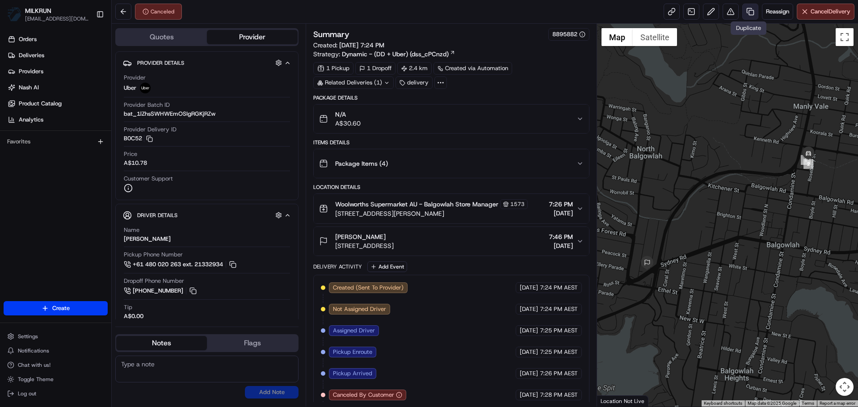
click at [745, 12] on link at bounding box center [750, 12] width 16 height 16
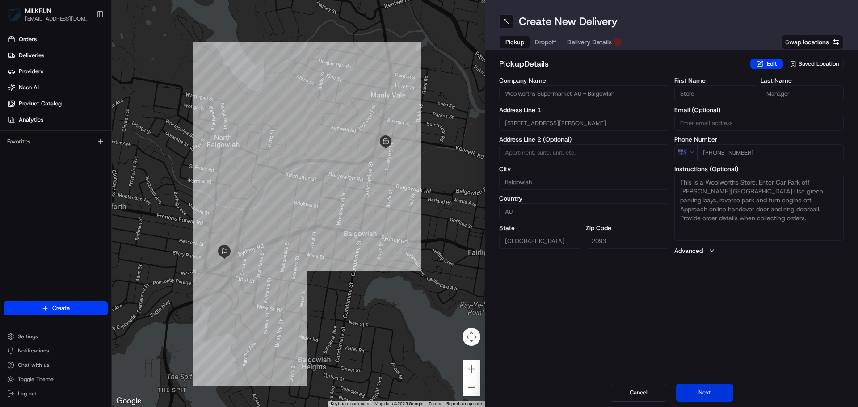
click at [712, 400] on button "Next" at bounding box center [704, 393] width 57 height 18
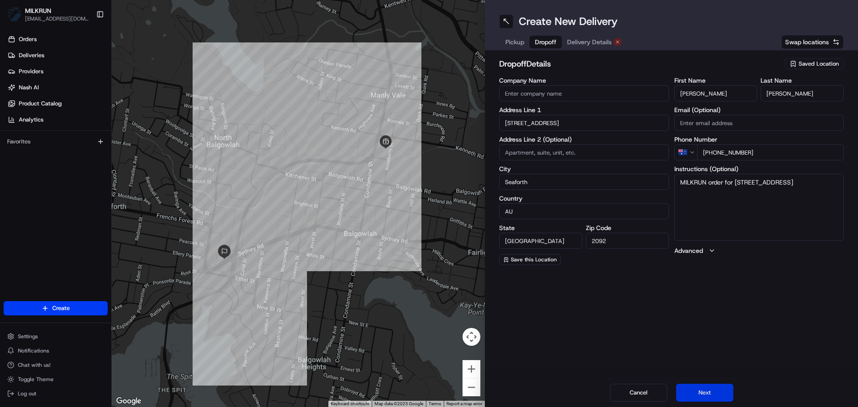
click at [712, 398] on button "Next" at bounding box center [704, 393] width 57 height 18
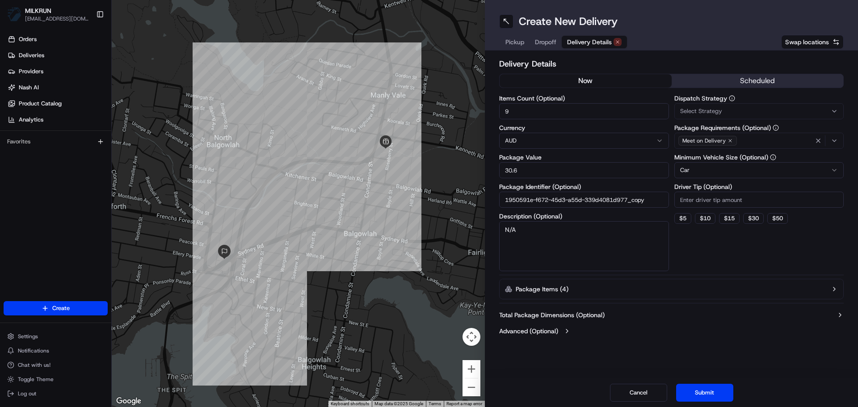
click at [578, 83] on button "now" at bounding box center [585, 80] width 172 height 13
click at [714, 400] on button "Submit" at bounding box center [704, 393] width 57 height 18
click at [715, 398] on div "Cancel Submit" at bounding box center [671, 392] width 373 height 29
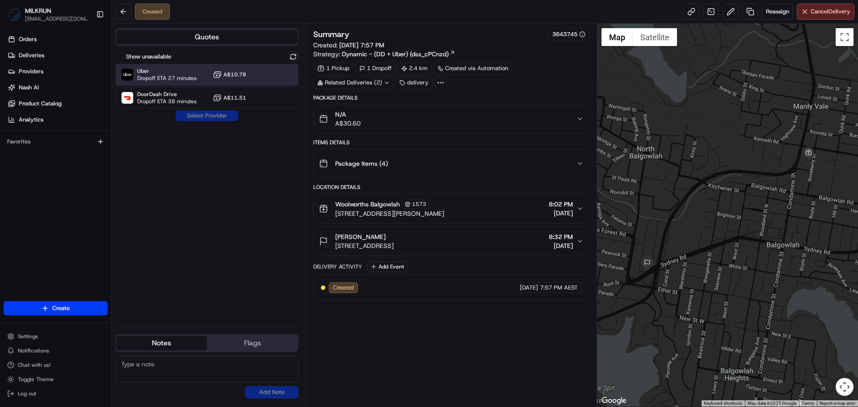
click at [184, 78] on span "Dropoff ETA 27 minutes" at bounding box center [166, 78] width 59 height 7
click at [202, 114] on button "Assign Provider" at bounding box center [206, 115] width 63 height 11
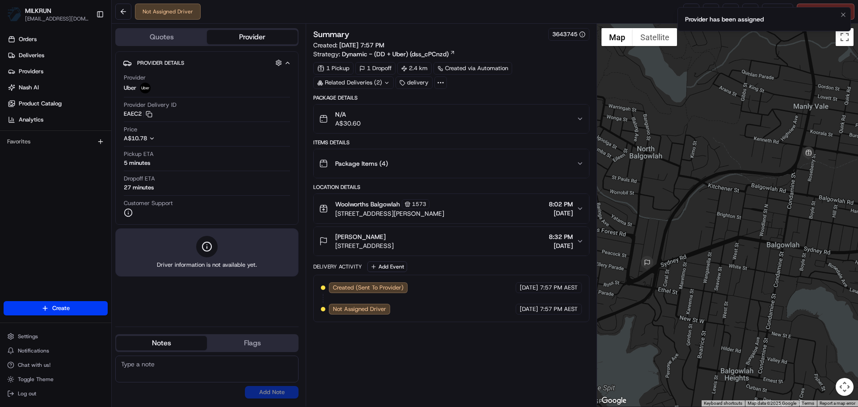
click at [834, 13] on li "Provider has been assigned" at bounding box center [763, 19] width 173 height 24
click at [842, 13] on icon "Notifications (F8)" at bounding box center [842, 14] width 7 height 7
click at [688, 13] on link at bounding box center [691, 12] width 16 height 16
